Goal: Check status: Check status

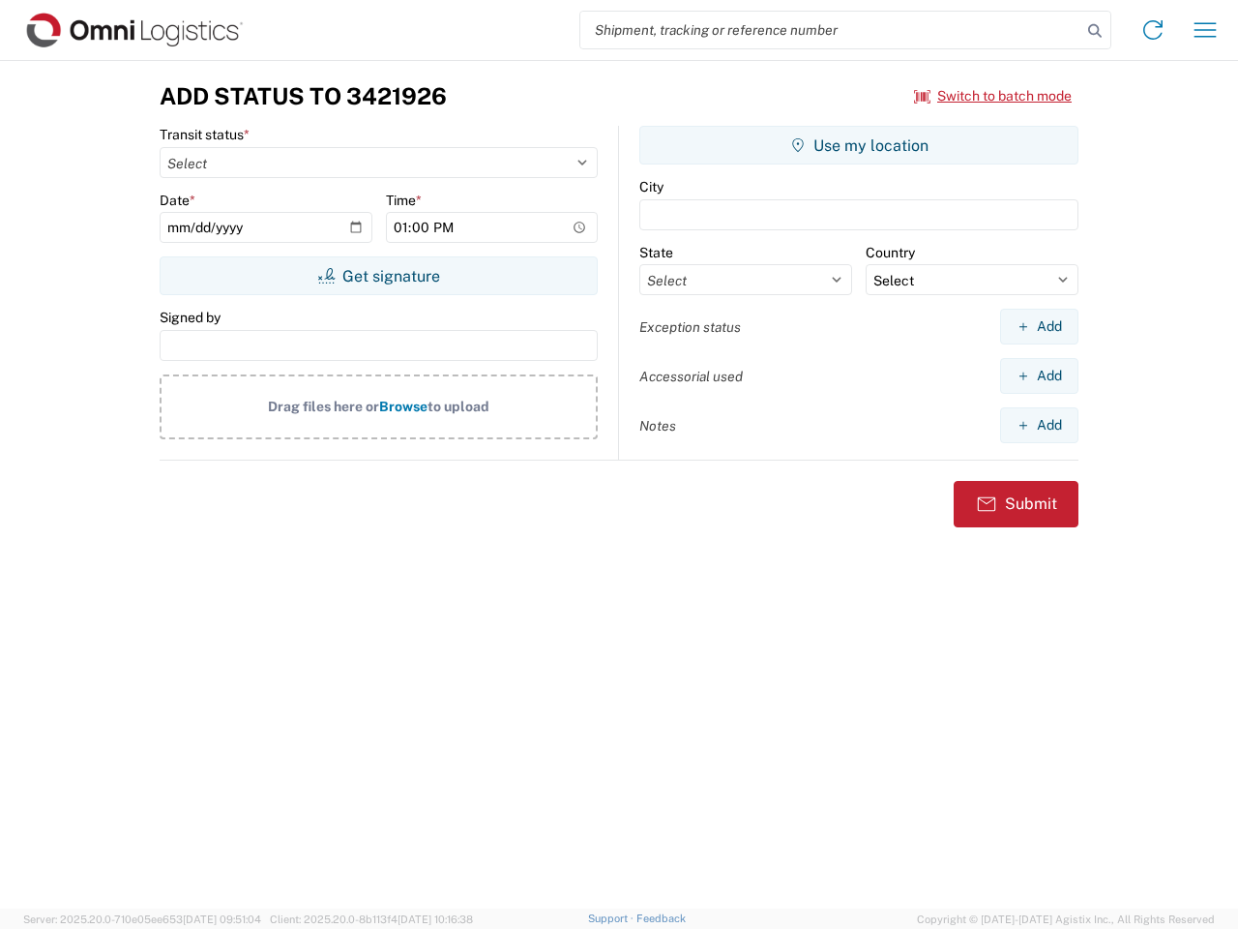
click at [831, 30] on input "search" at bounding box center [830, 30] width 501 height 37
click at [1095, 31] on icon at bounding box center [1094, 30] width 27 height 27
click at [1153, 30] on icon at bounding box center [1152, 30] width 31 height 31
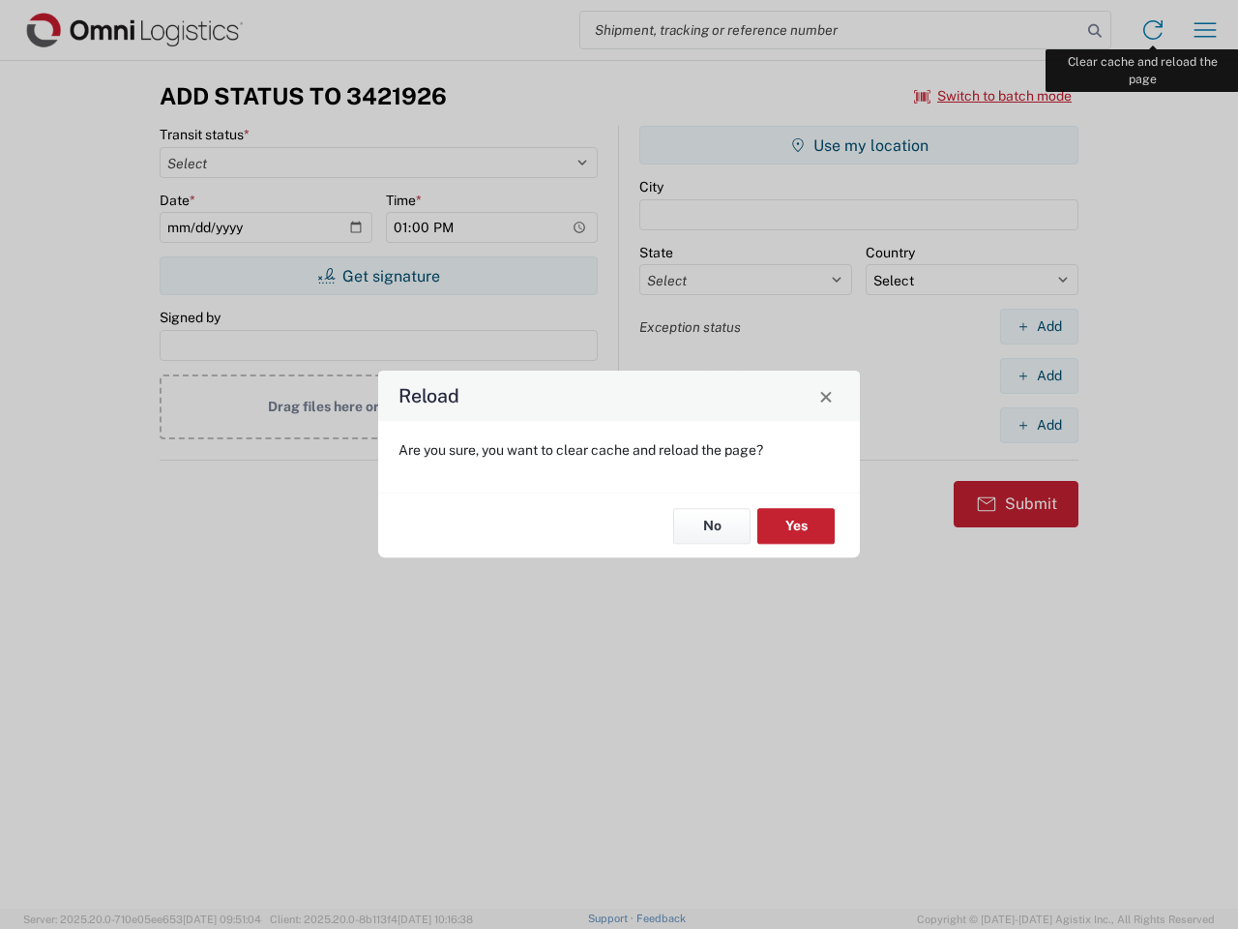
click at [1205, 30] on div "Reload Are you sure, you want to clear cache and reload the page? No Yes" at bounding box center [619, 464] width 1238 height 929
click at [993, 96] on div "Reload Are you sure, you want to clear cache and reload the page? No Yes" at bounding box center [619, 464] width 1238 height 929
click at [378, 276] on div "Reload Are you sure, you want to clear cache and reload the page? No Yes" at bounding box center [619, 464] width 1238 height 929
click at [859, 145] on div "Reload Are you sure, you want to clear cache and reload the page? No Yes" at bounding box center [619, 464] width 1238 height 929
click at [1039, 326] on div "Reload Are you sure, you want to clear cache and reload the page? No Yes" at bounding box center [619, 464] width 1238 height 929
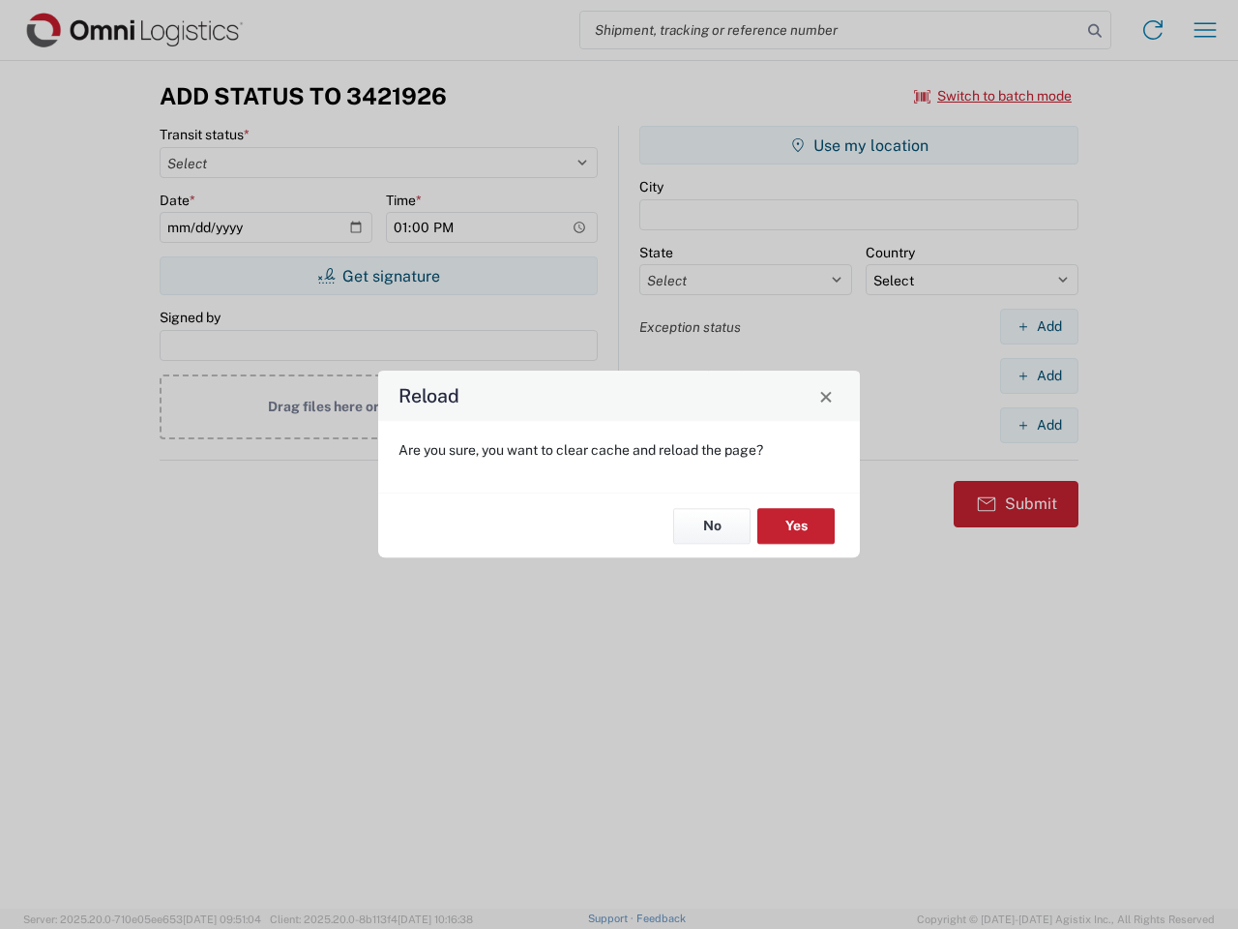
click at [1039, 375] on div "Reload Are you sure, you want to clear cache and reload the page? No Yes" at bounding box center [619, 464] width 1238 height 929
click at [1039, 425] on div "Reload Are you sure, you want to clear cache and reload the page? No Yes" at bounding box center [619, 464] width 1238 height 929
